Goal: Task Accomplishment & Management: Manage account settings

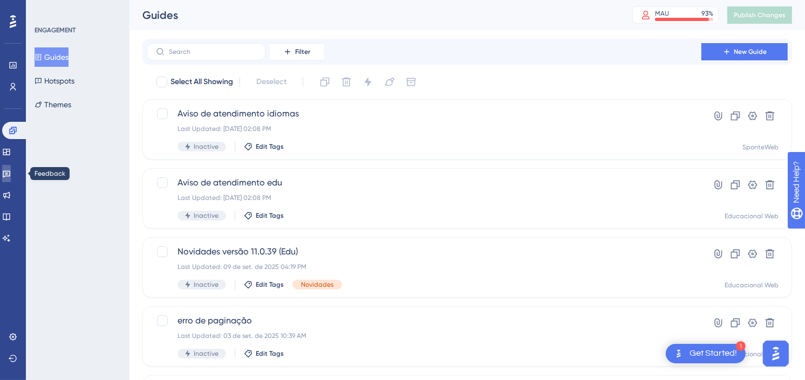
click at [11, 170] on icon at bounding box center [6, 173] width 9 height 9
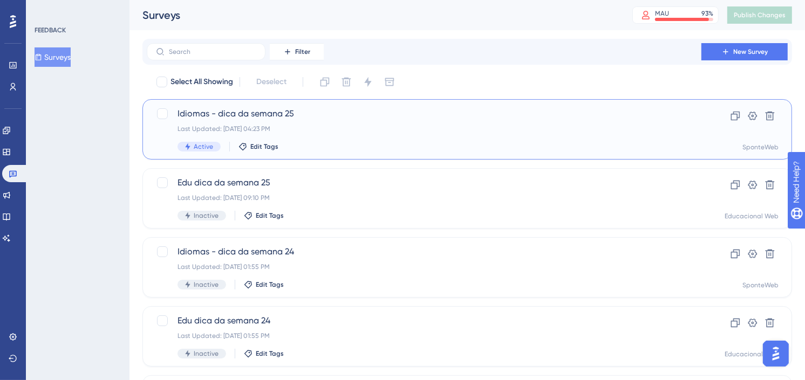
click at [241, 115] on span "Idiomas - dica da semana 25" at bounding box center [424, 113] width 493 height 13
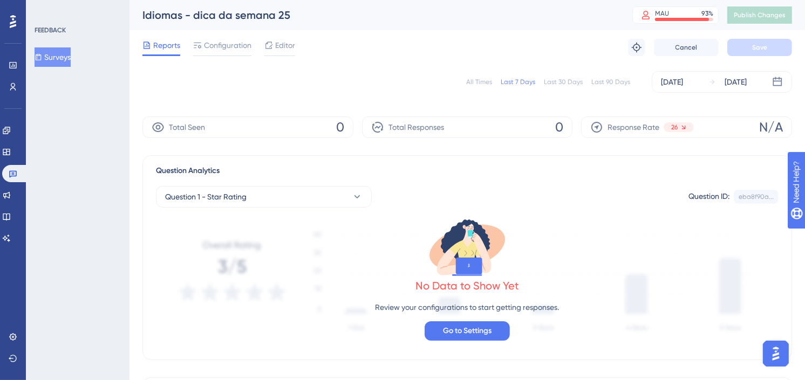
click at [70, 62] on button "Surveys" at bounding box center [53, 56] width 36 height 19
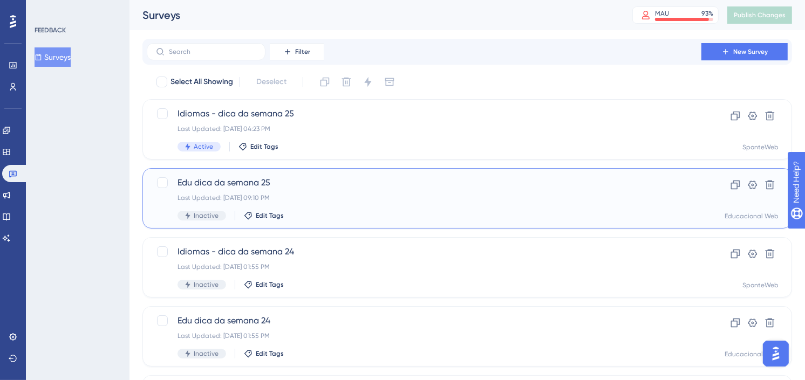
click at [284, 179] on span "Edu dica da semana 25" at bounding box center [424, 182] width 493 height 13
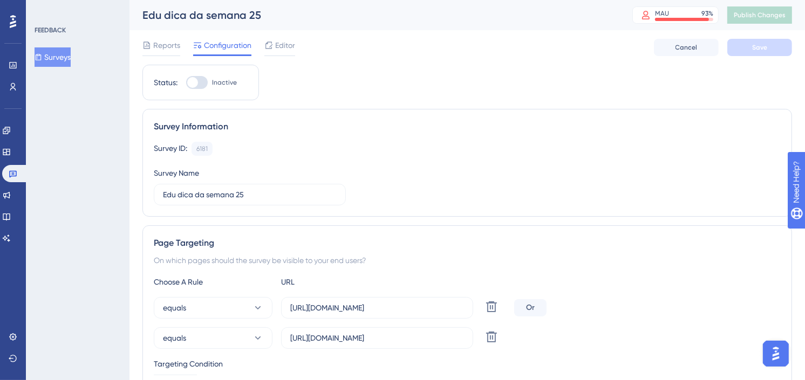
click at [60, 56] on button "Surveys" at bounding box center [53, 56] width 36 height 19
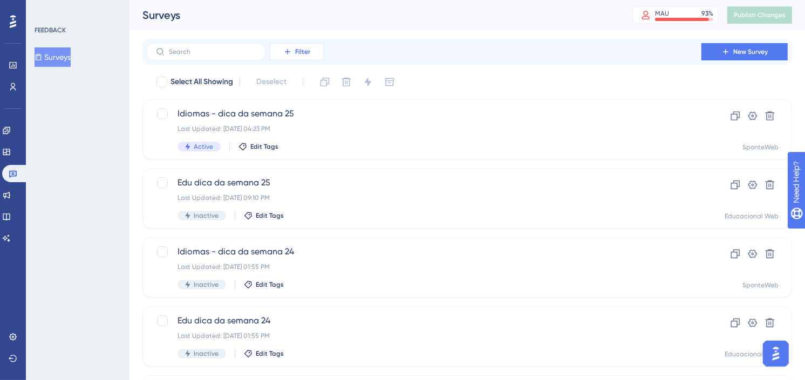
click at [295, 50] on span "Filter" at bounding box center [302, 51] width 15 height 9
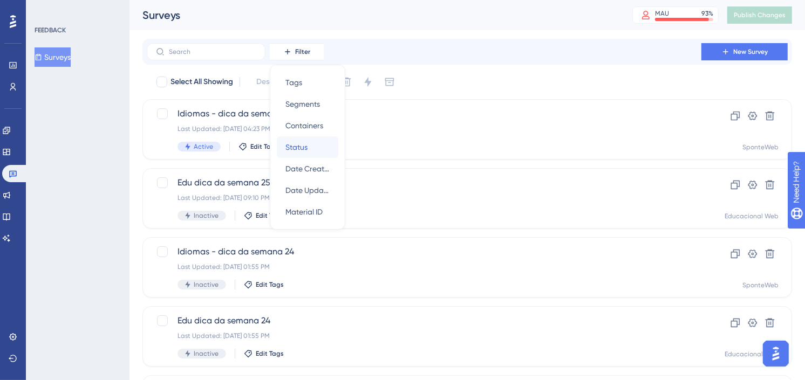
click at [307, 139] on div "Status Status" at bounding box center [308, 148] width 44 height 22
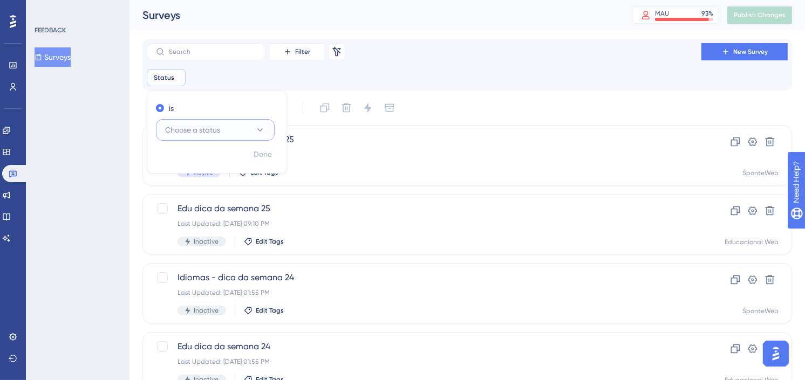
click at [191, 130] on span "Choose a status" at bounding box center [192, 130] width 55 height 13
click at [198, 160] on div "Active Active" at bounding box center [215, 163] width 87 height 22
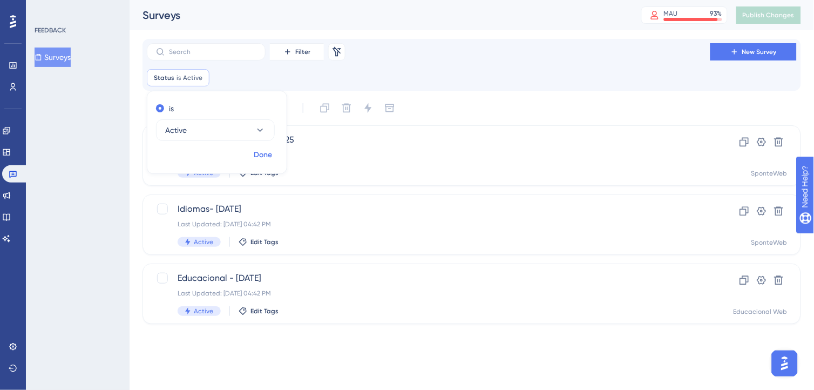
click at [273, 155] on button "Done" at bounding box center [263, 154] width 30 height 19
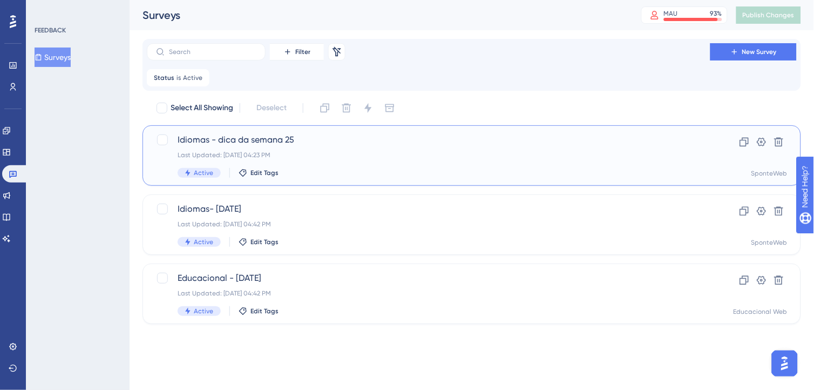
click at [322, 149] on div "Idiomas - dica da semana 25 Last Updated: [DATE] 04:23 PM Active Edit Tags" at bounding box center [429, 155] width 502 height 44
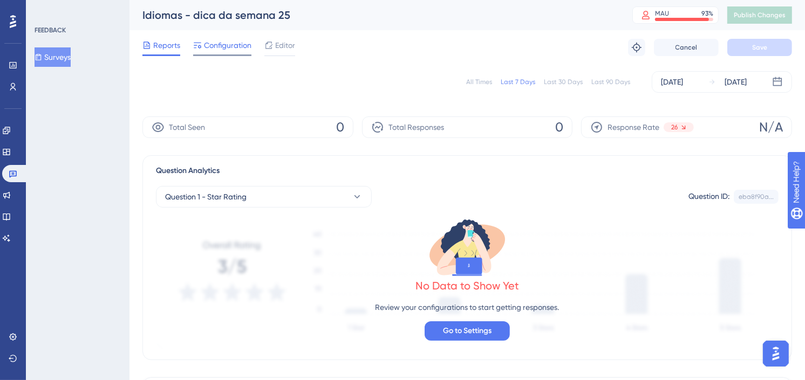
click at [240, 44] on span "Configuration" at bounding box center [227, 45] width 47 height 13
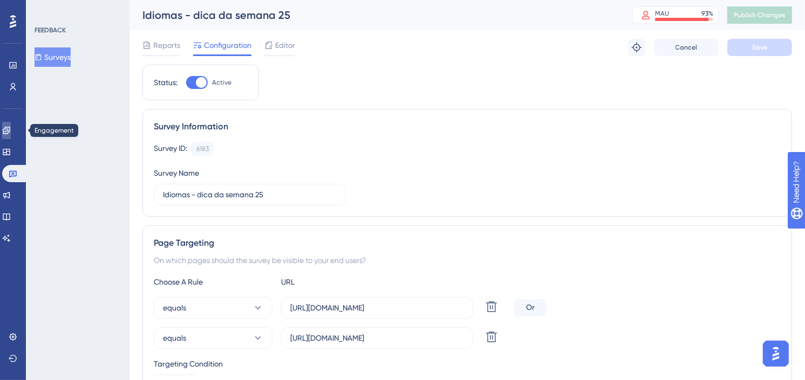
drag, startPoint x: 15, startPoint y: 128, endPoint x: 22, endPoint y: 128, distance: 7.6
click at [11, 128] on icon at bounding box center [6, 130] width 9 height 9
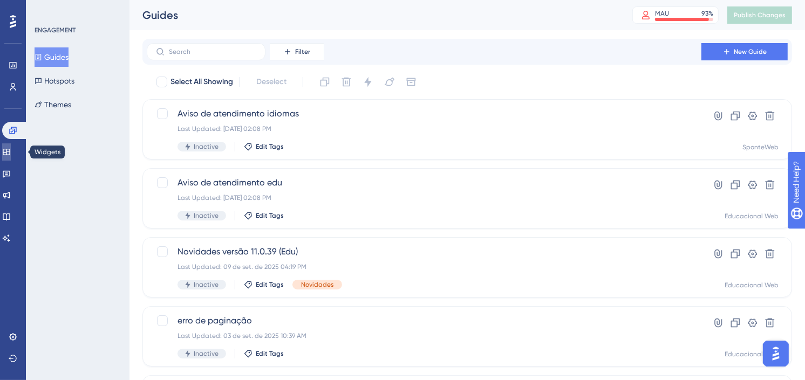
click at [11, 148] on icon at bounding box center [6, 152] width 9 height 9
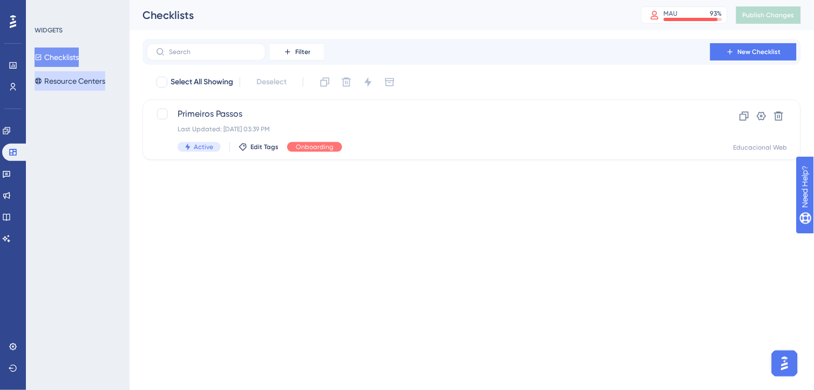
click at [81, 77] on button "Resource Centers" at bounding box center [70, 80] width 71 height 19
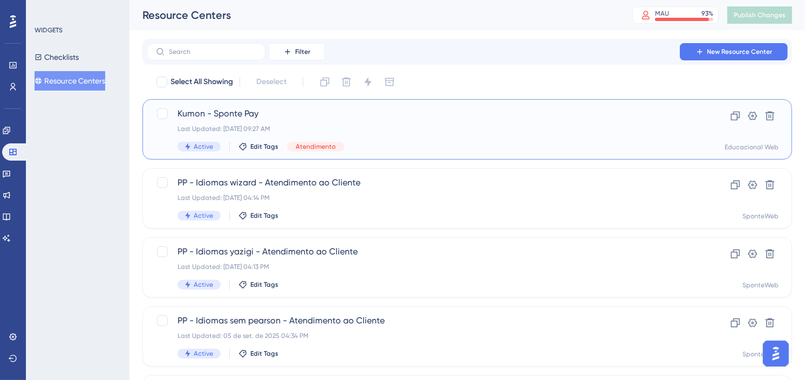
click at [419, 119] on span "Kumon - Sponte Pay" at bounding box center [424, 113] width 493 height 13
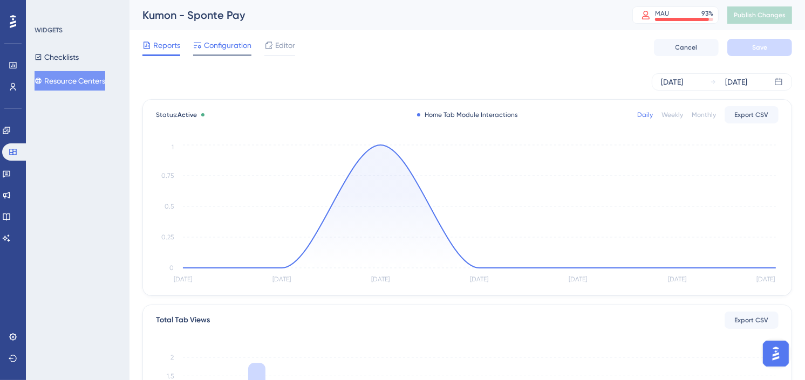
click at [244, 47] on span "Configuration" at bounding box center [227, 45] width 47 height 13
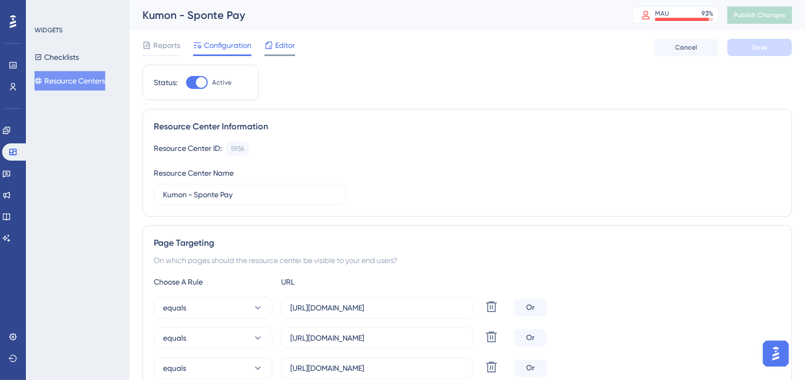
click at [276, 47] on span "Editor" at bounding box center [285, 45] width 20 height 13
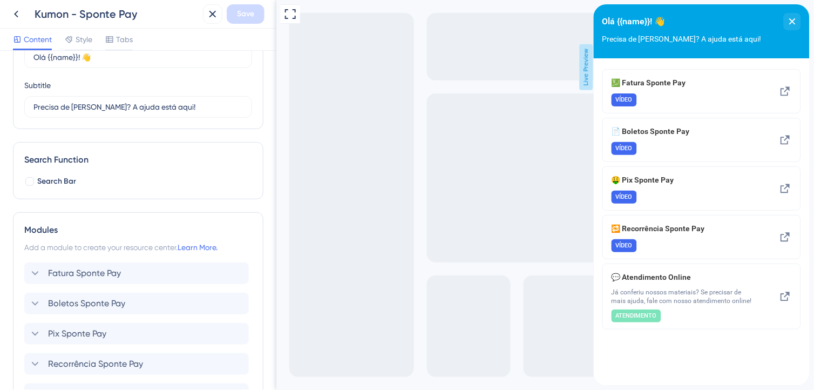
scroll to position [120, 0]
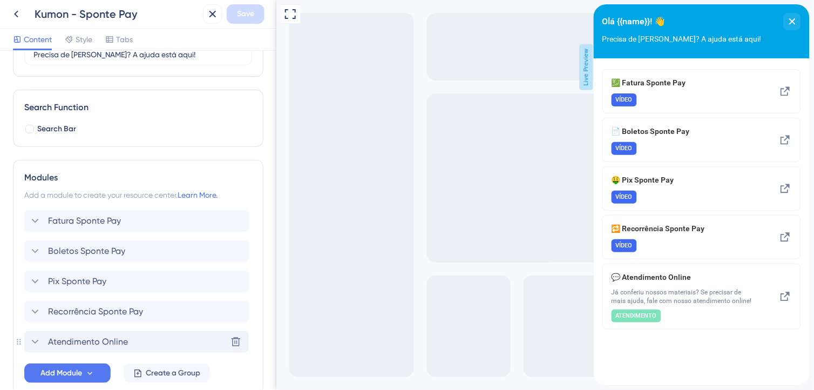
click at [39, 344] on icon at bounding box center [35, 341] width 13 height 13
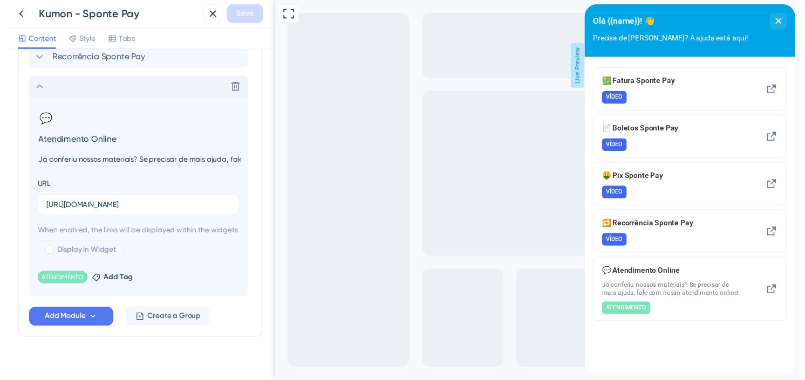
scroll to position [374, 0]
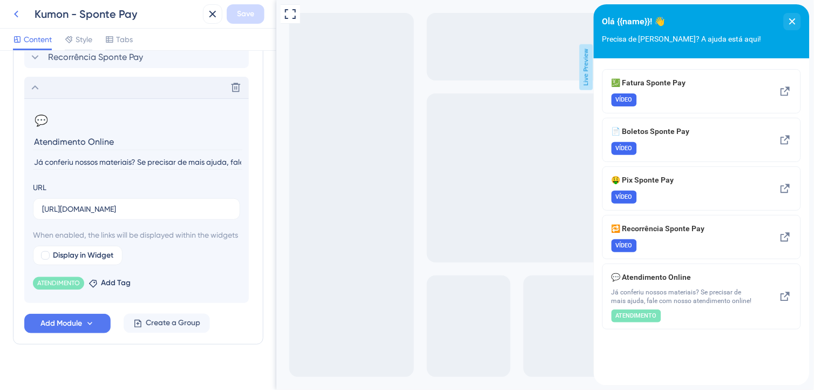
click at [15, 14] on icon at bounding box center [16, 14] width 4 height 7
